Goal: Contribute content

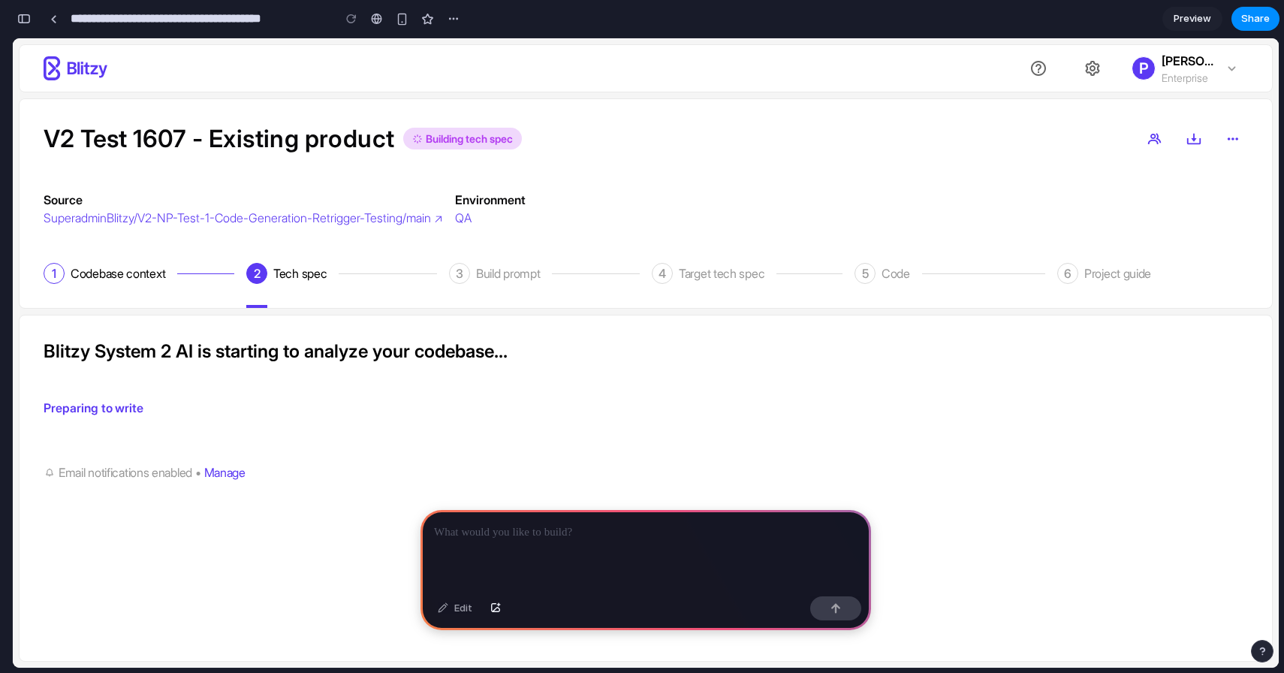
click at [605, 530] on p at bounding box center [645, 532] width 423 height 18
click at [646, 534] on p "**********" at bounding box center [645, 532] width 423 height 18
click at [833, 528] on p "**********" at bounding box center [645, 532] width 423 height 18
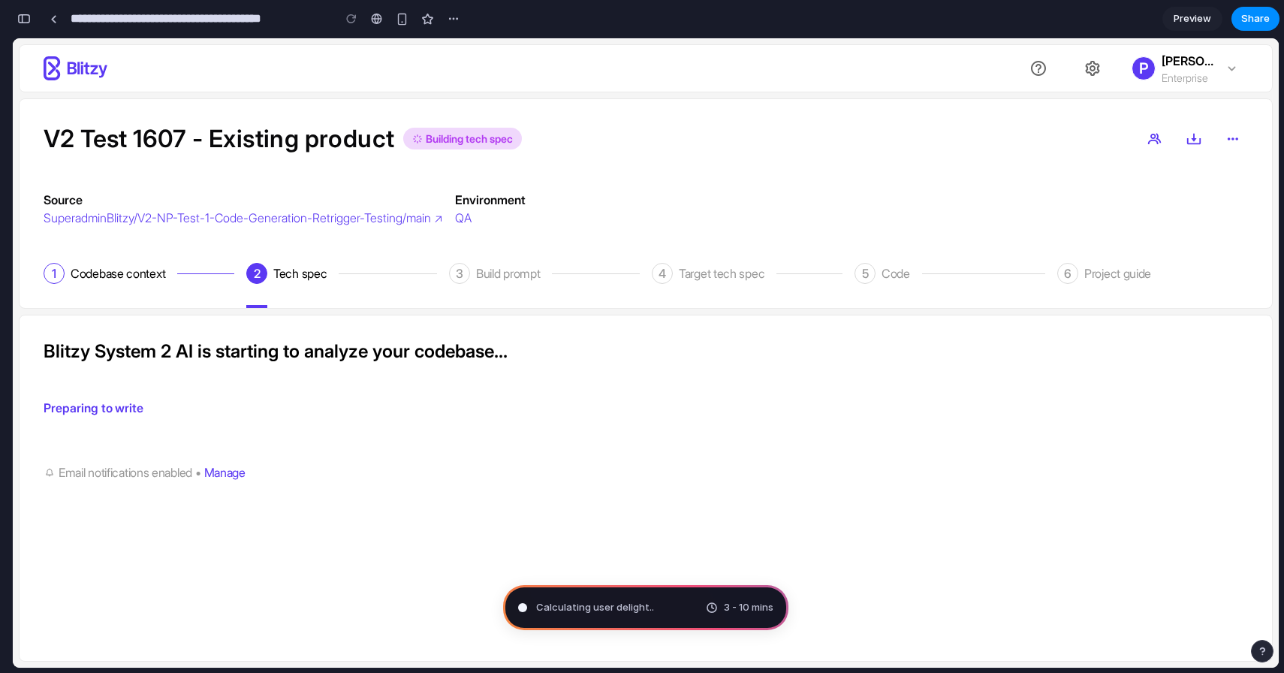
click at [695, 608] on div "Calculating user delight .. 3 - 10 mins" at bounding box center [645, 607] width 285 height 45
click at [638, 615] on div "Distilling requi 3 - 10 mins" at bounding box center [645, 607] width 285 height 45
click at [631, 610] on span "Distilling requirements .." at bounding box center [591, 607] width 110 height 15
click at [631, 610] on span "Distilling requirements ." at bounding box center [590, 607] width 108 height 15
click at [631, 610] on span "Distilling requirements .." at bounding box center [591, 607] width 110 height 15
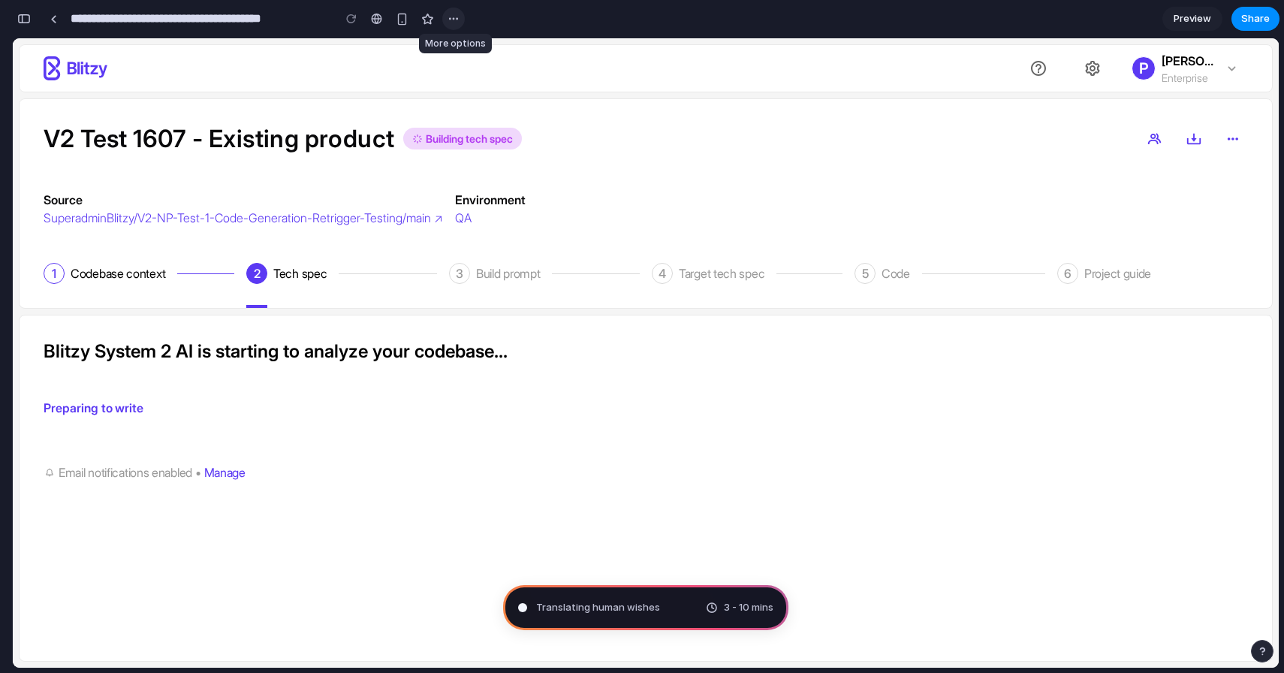
click at [450, 21] on div "button" at bounding box center [453, 19] width 12 height 12
click at [494, 15] on div "Duplicate Delete" at bounding box center [642, 336] width 1284 height 673
click at [25, 26] on button "button" at bounding box center [24, 19] width 24 height 24
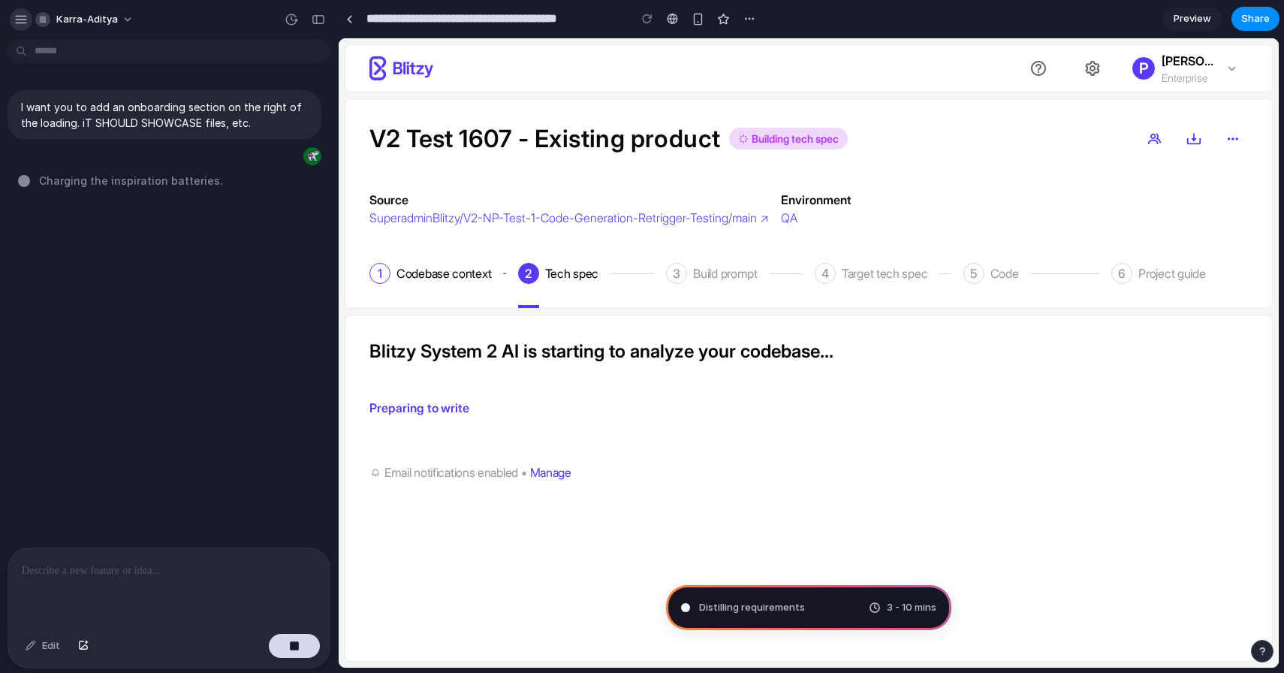
click at [16, 13] on div "button" at bounding box center [21, 20] width 14 height 14
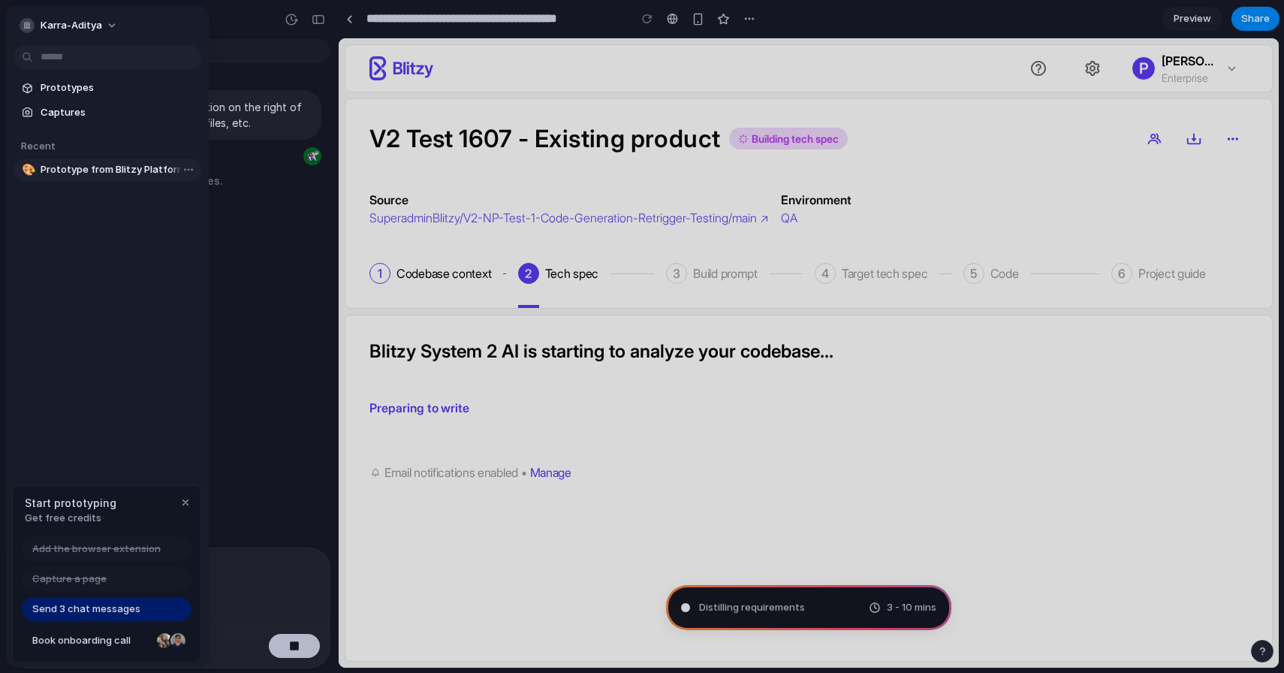
type input "**********"
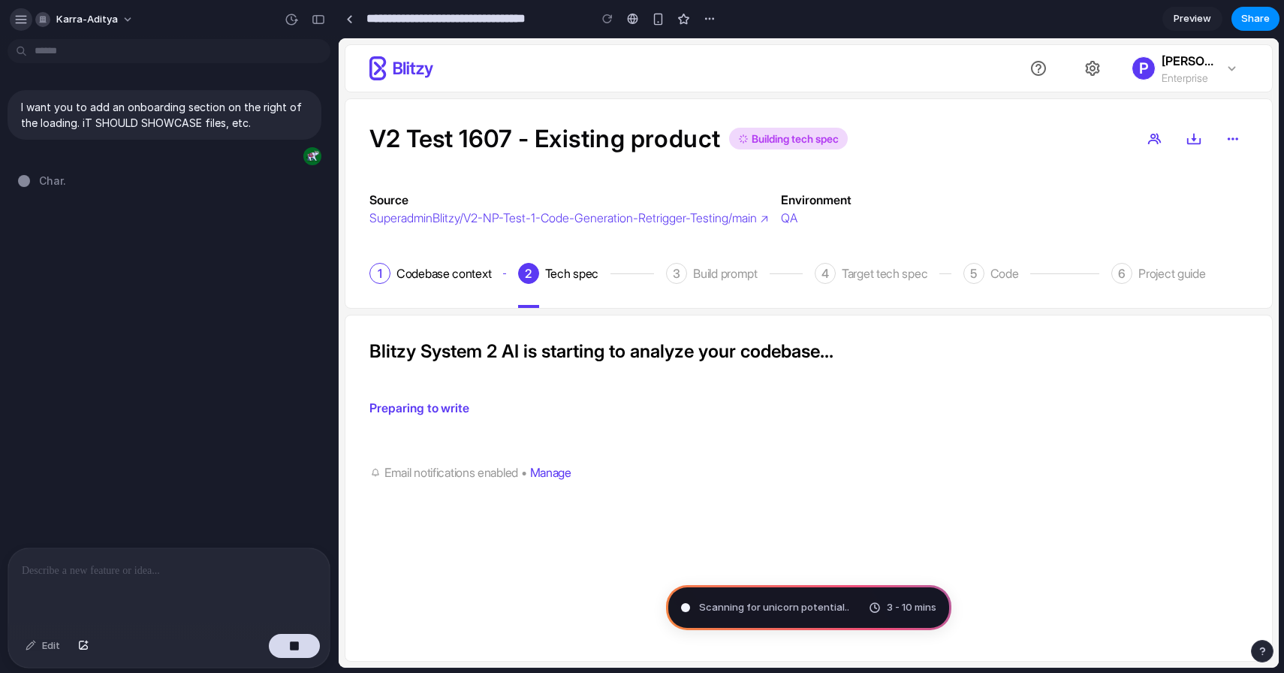
click at [24, 20] on div "button" at bounding box center [21, 20] width 14 height 14
click at [248, 458] on div "I want you to add an onboarding section on the right of the loading. iT SHOULD …" at bounding box center [164, 296] width 329 height 502
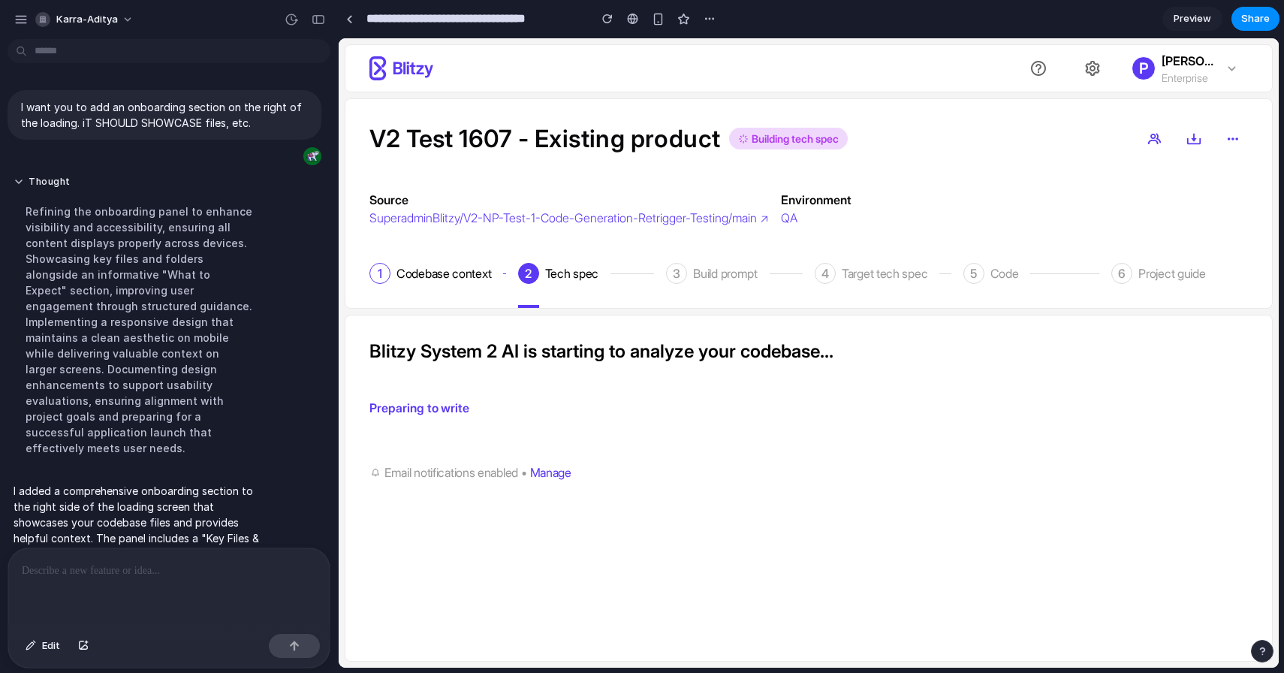
scroll to position [93, 0]
